Goal: Find specific page/section: Find specific page/section

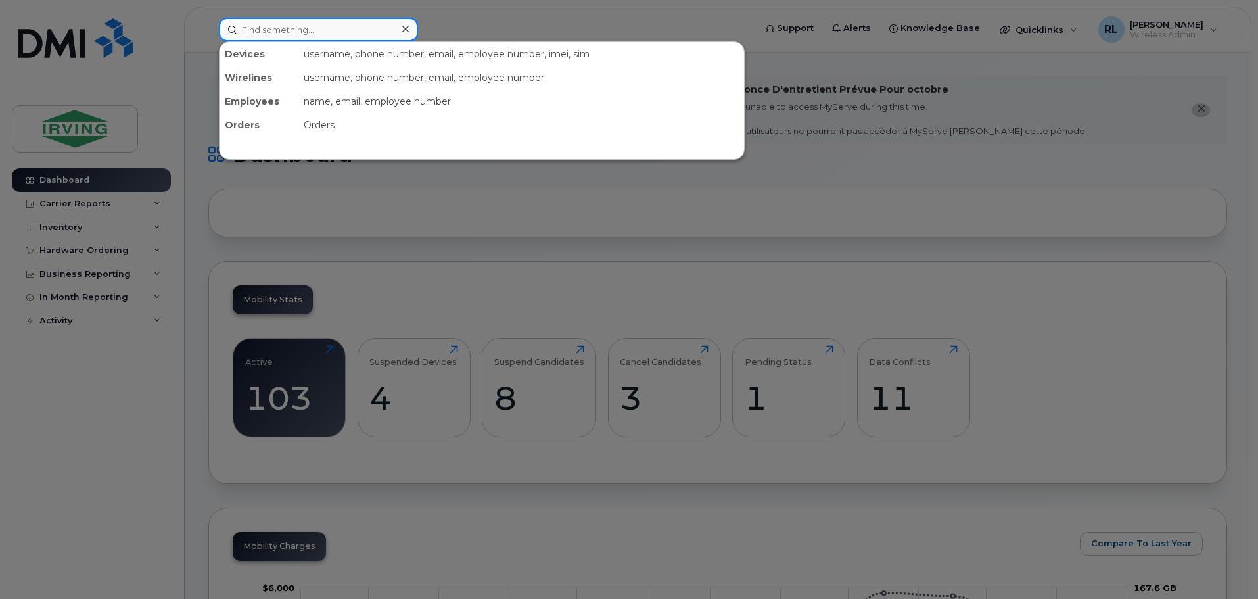
click at [250, 35] on input at bounding box center [318, 30] width 199 height 24
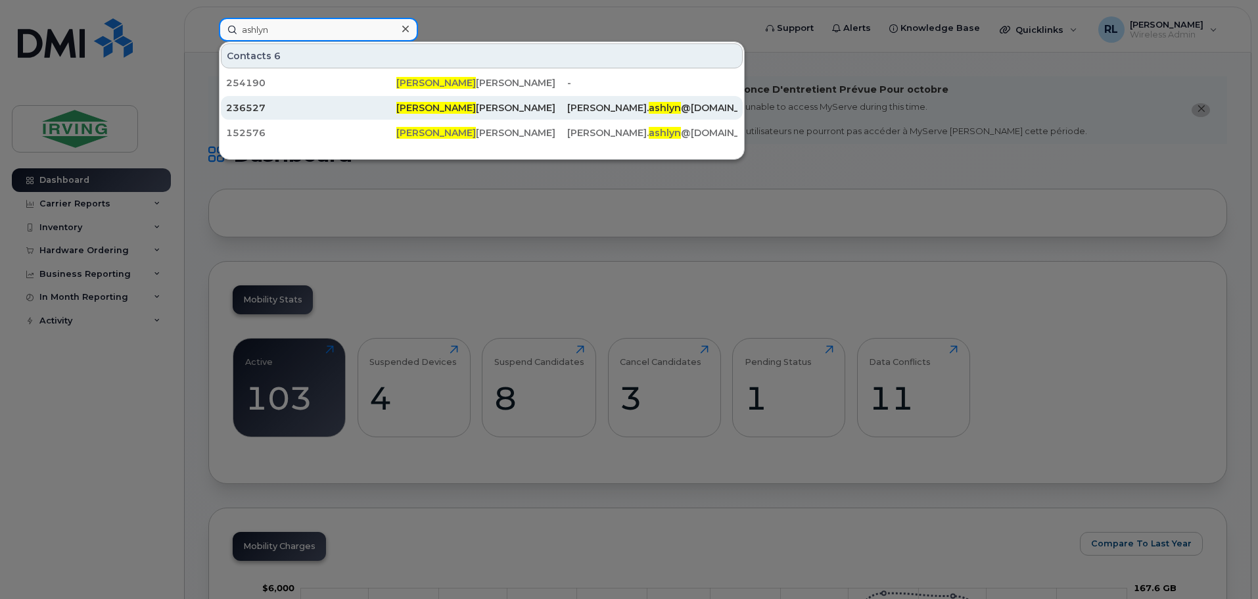
type input "ashlyn"
click at [410, 110] on span "[PERSON_NAME]" at bounding box center [436, 108] width 80 height 12
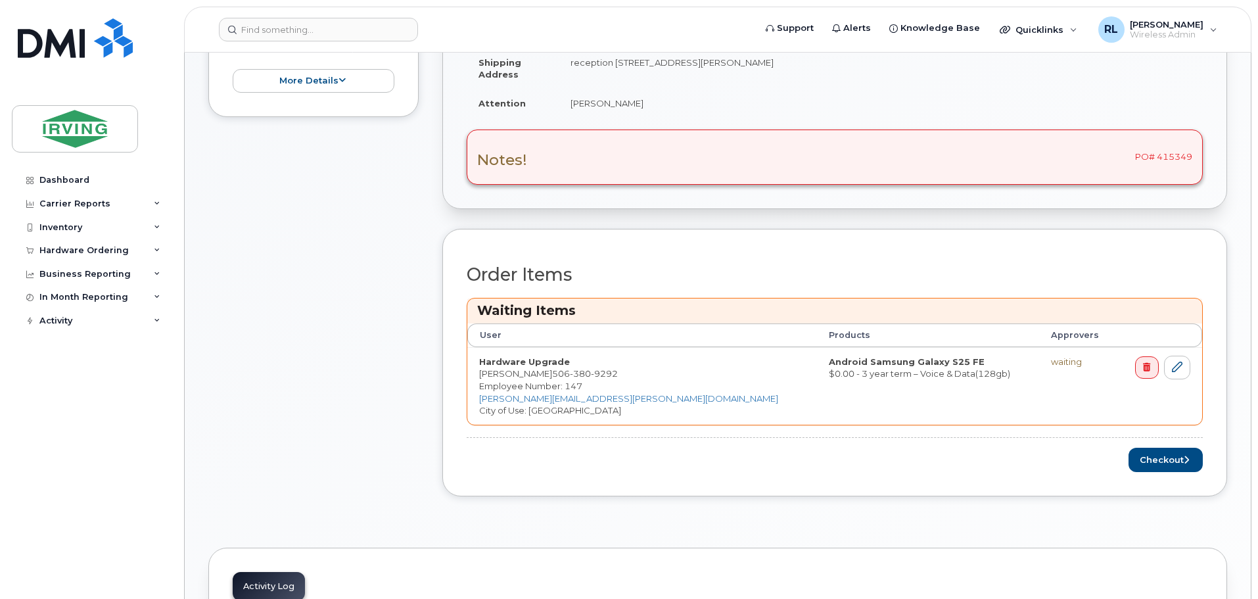
scroll to position [394, 0]
